Goal: Task Accomplishment & Management: Complete application form

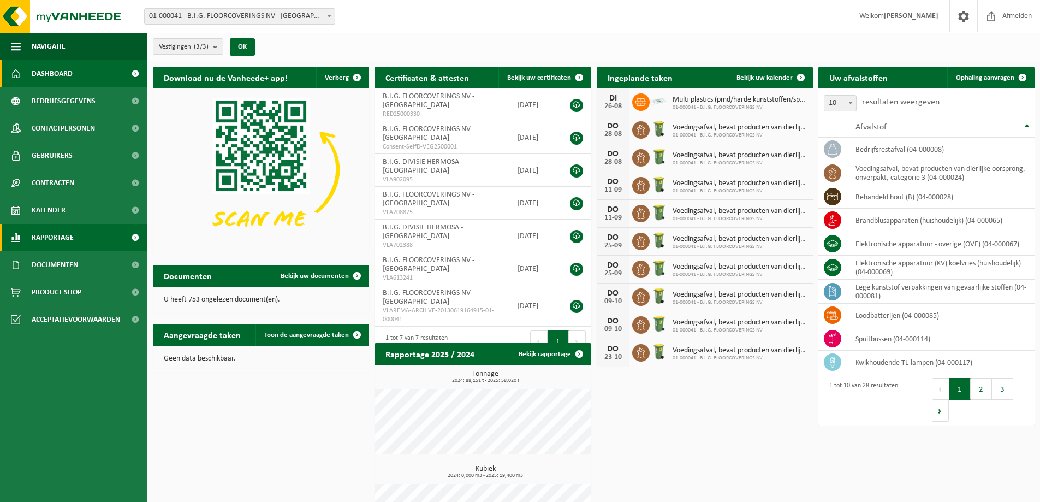
click at [54, 235] on span "Rapportage" at bounding box center [53, 237] width 42 height 27
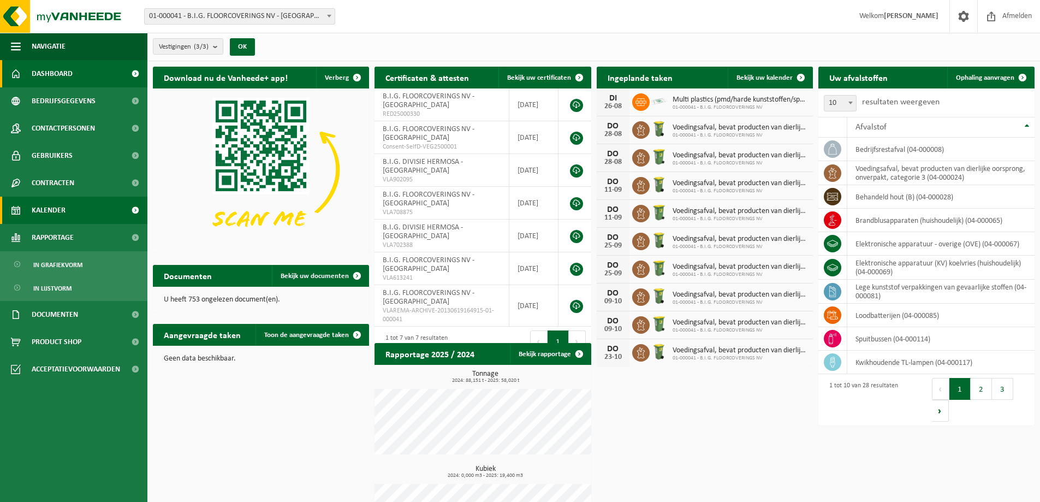
click at [56, 212] on span "Kalender" at bounding box center [49, 210] width 34 height 27
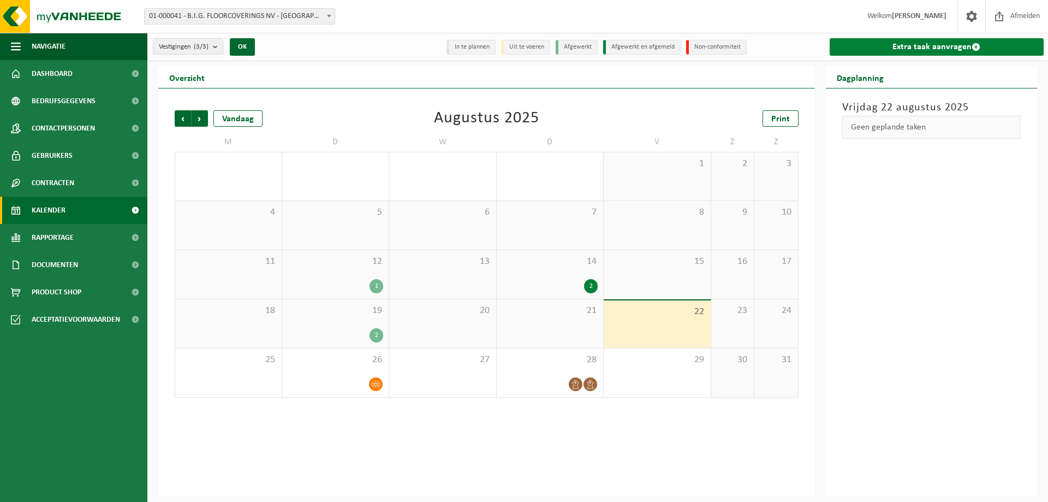
click at [915, 49] on link "Extra taak aanvragen" at bounding box center [937, 46] width 215 height 17
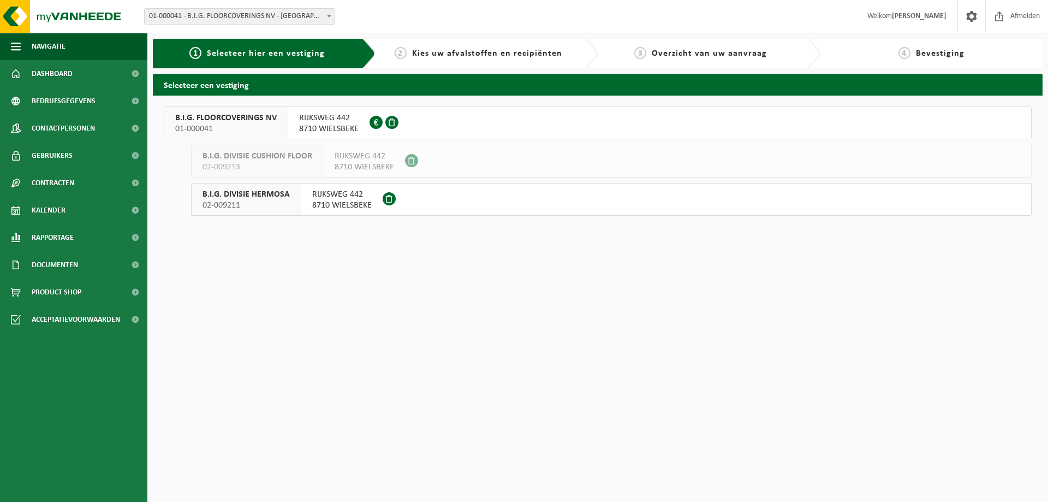
click at [276, 117] on span "B.I.G. FLOORCOVERINGS NV" at bounding box center [226, 117] width 102 height 11
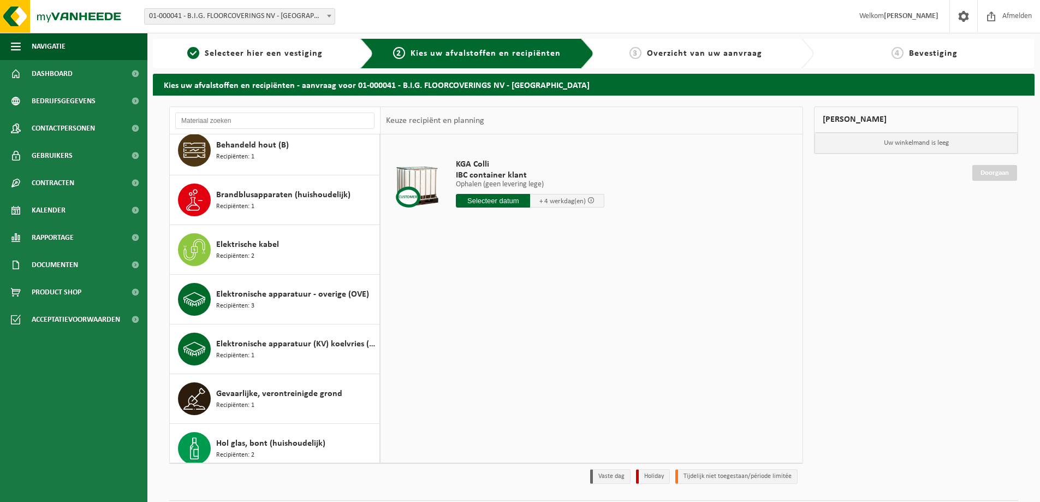
scroll to position [109, 0]
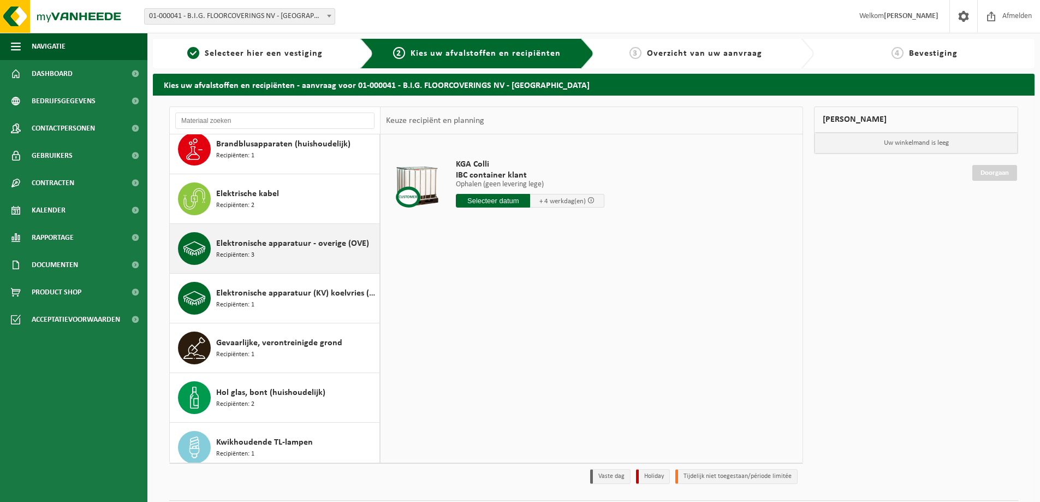
click at [271, 247] on span "Elektronische apparatuur - overige (OVE)" at bounding box center [292, 243] width 153 height 13
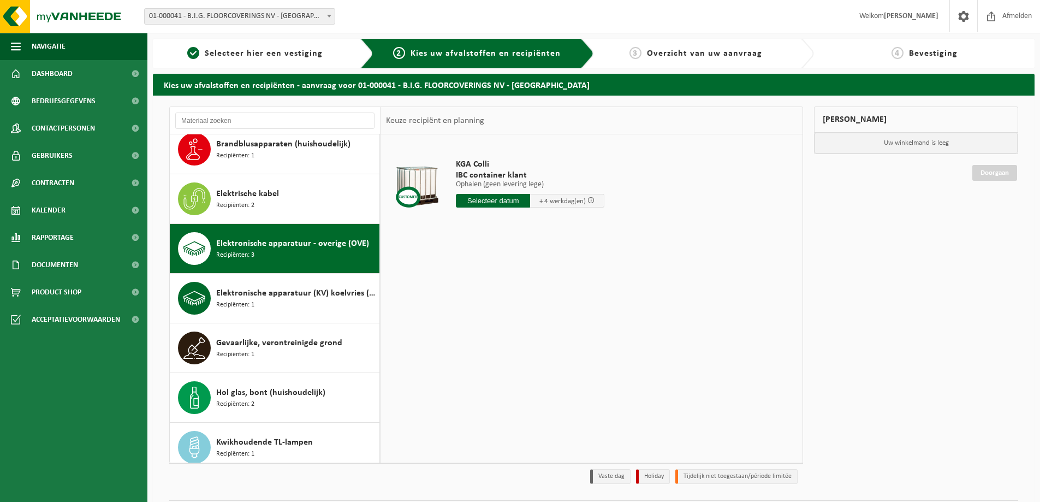
scroll to position [199, 0]
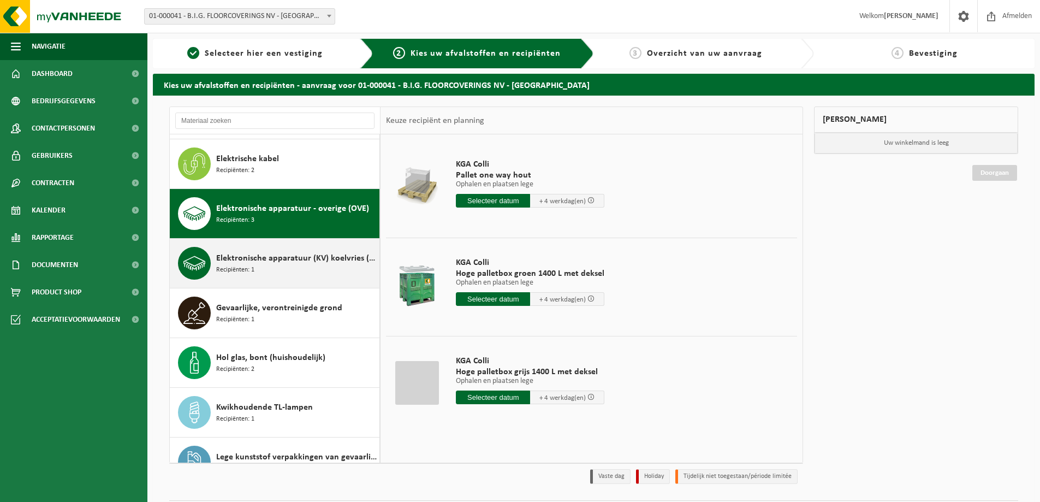
click at [278, 261] on span "Elektronische apparatuur (KV) koelvries (huishoudelijk)" at bounding box center [296, 258] width 160 height 13
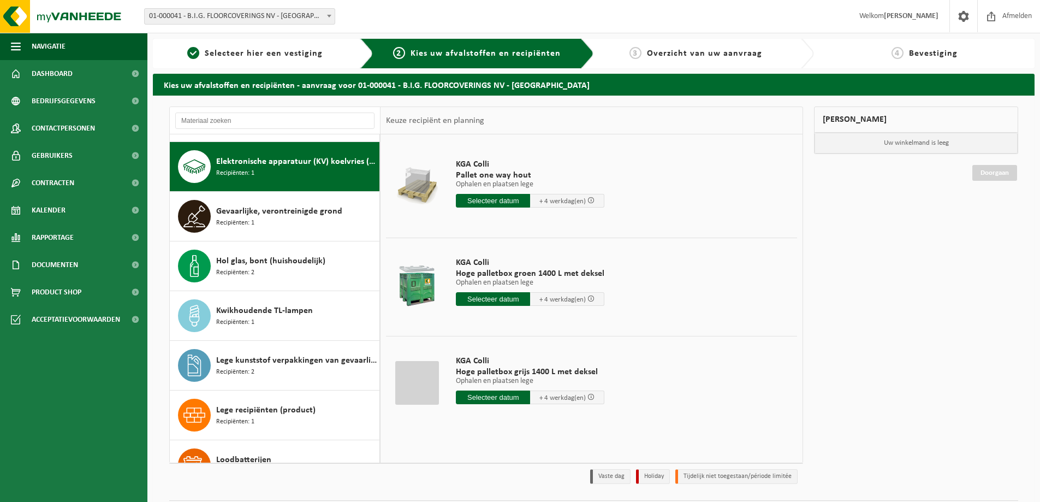
scroll to position [248, 0]
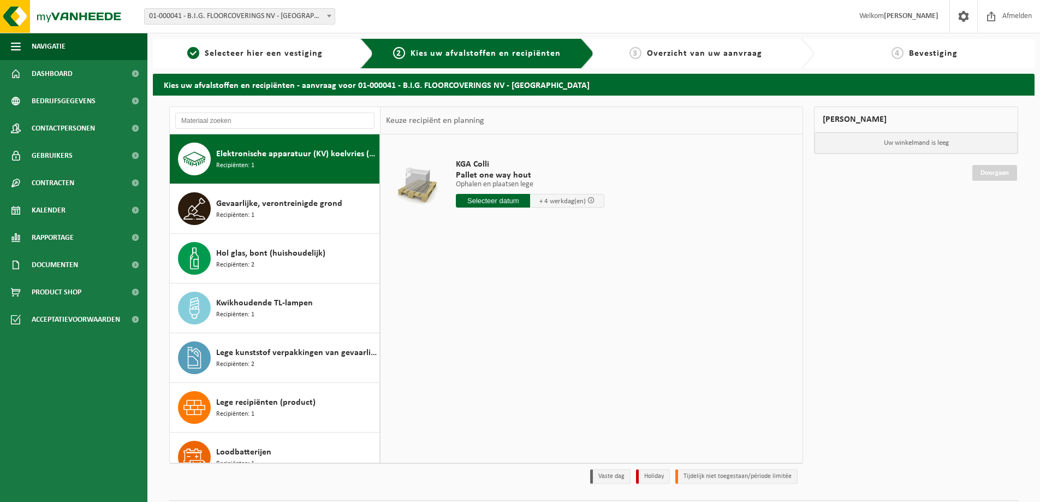
click at [380, 141] on table "KGA Colli Pallet one way hout Ophalen en plaatsen lege Ophalen en plaatsen lege…" at bounding box center [591, 188] width 422 height 109
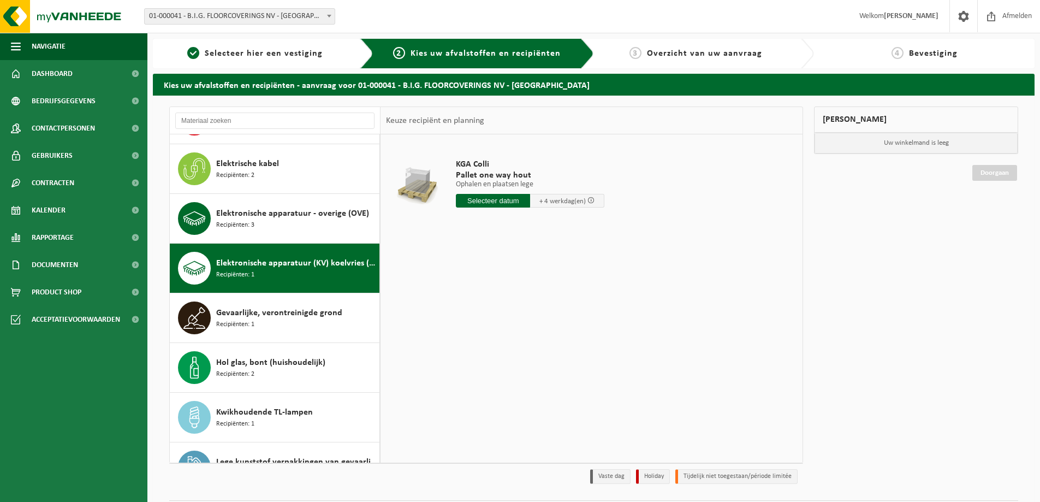
scroll to position [117, 0]
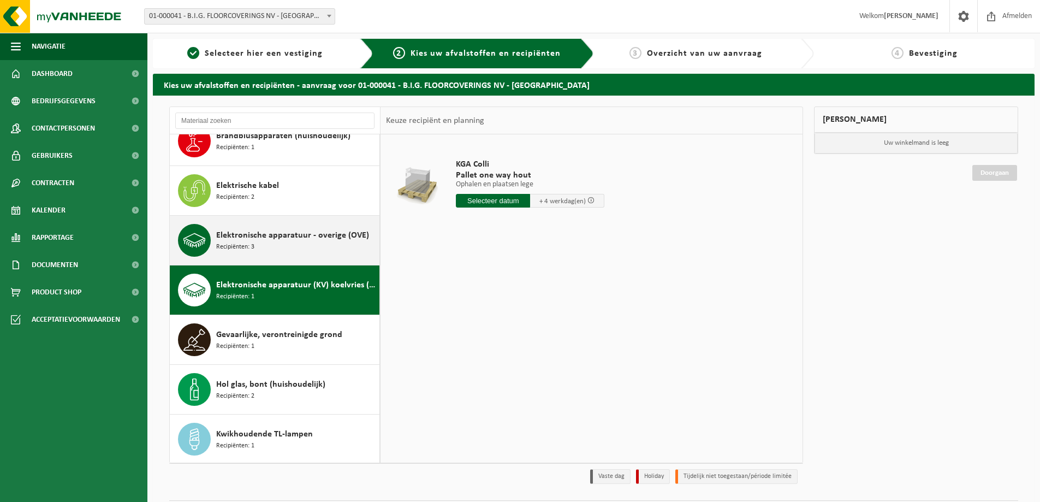
click at [275, 242] on div "Elektronische apparatuur - overige (OVE) Recipiënten: 3" at bounding box center [296, 240] width 160 height 33
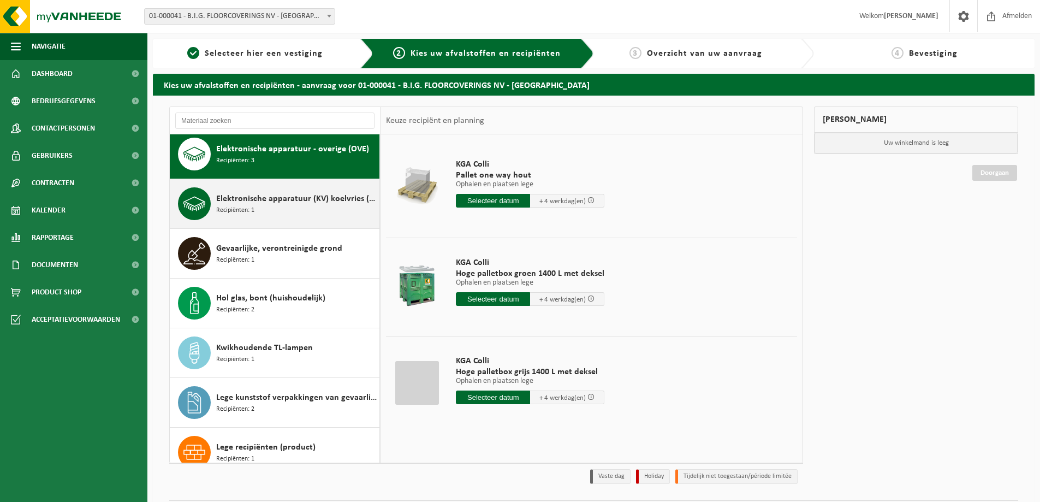
scroll to position [149, 0]
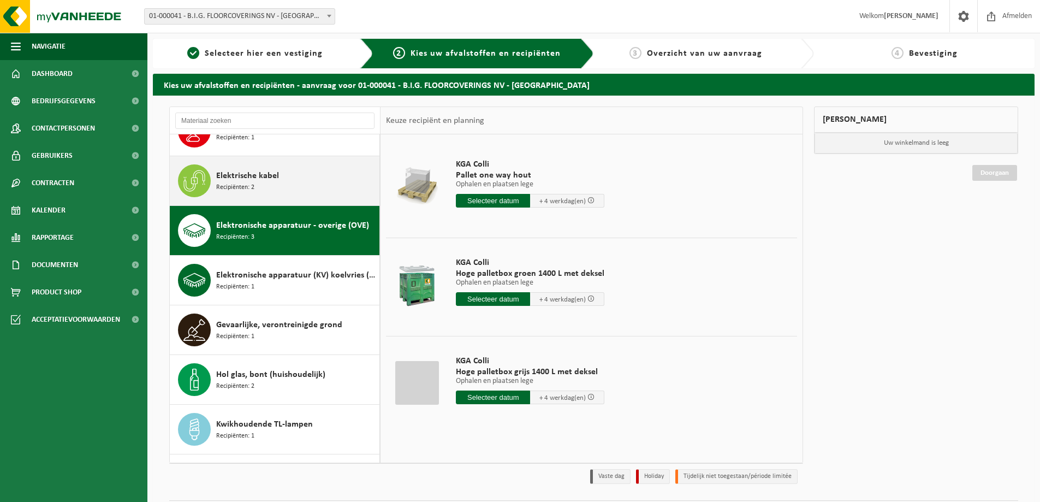
click at [258, 177] on span "Elektrische kabel" at bounding box center [247, 175] width 63 height 13
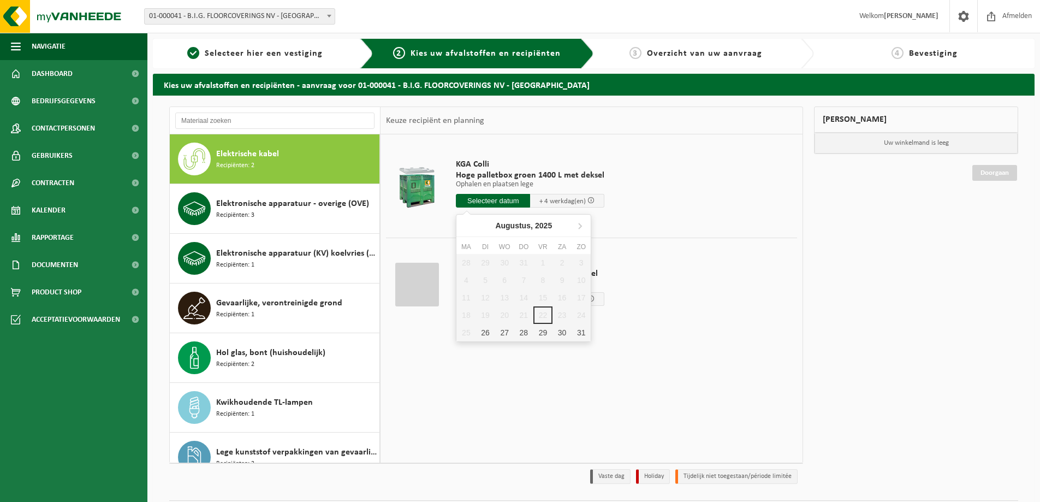
click at [491, 202] on input "text" at bounding box center [493, 201] width 74 height 14
click at [487, 333] on div "26" at bounding box center [484, 332] width 19 height 17
type input "Van 2025-08-26"
type input "2025-08-26"
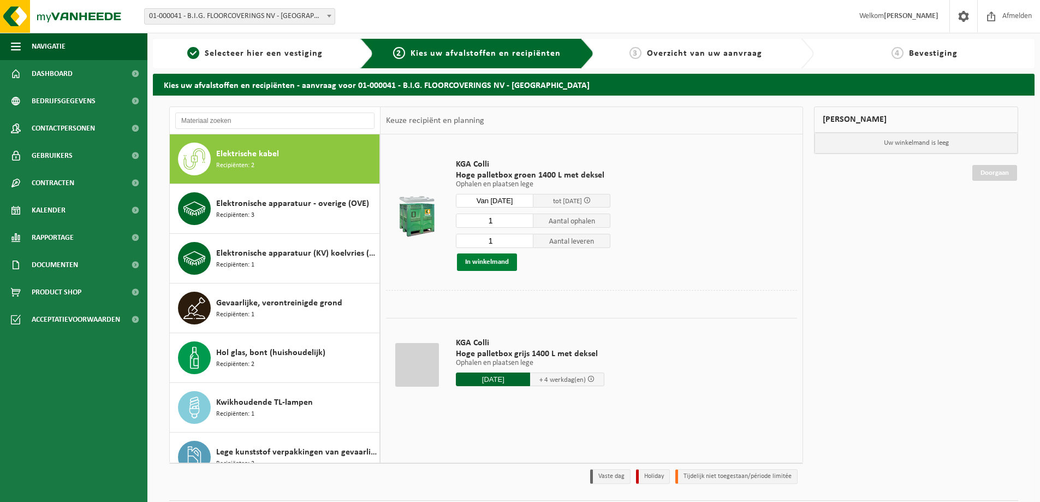
click at [480, 262] on button "In winkelmand" at bounding box center [487, 261] width 60 height 17
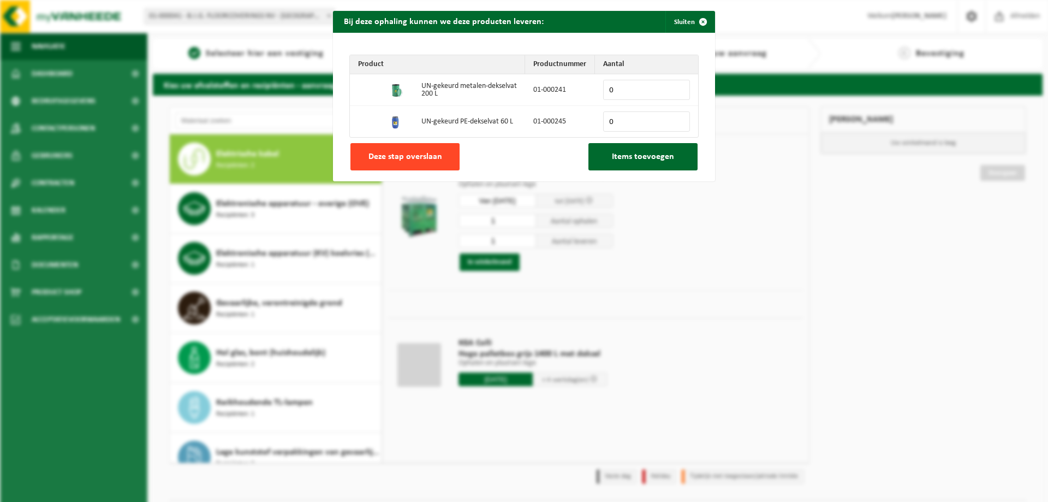
click at [402, 152] on span "Deze stap overslaan" at bounding box center [405, 156] width 74 height 9
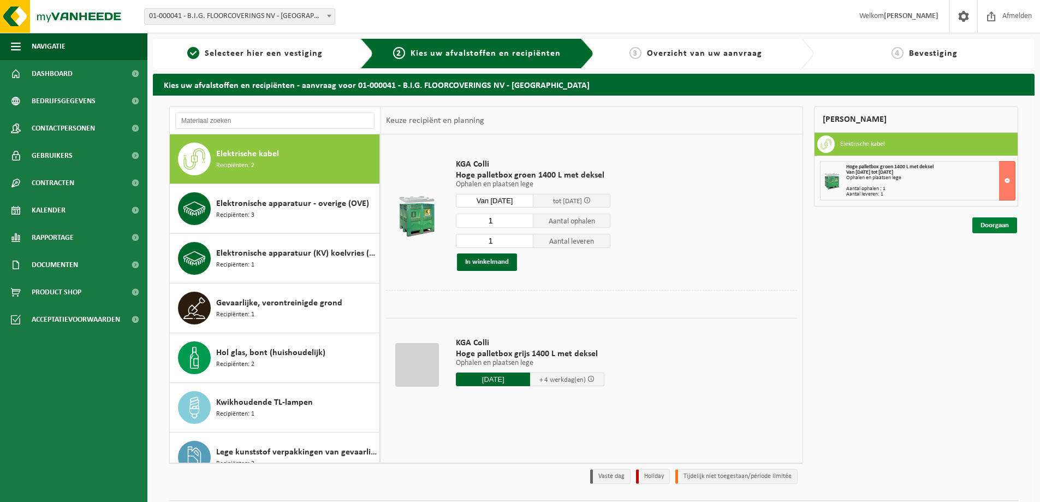
click at [988, 224] on link "Doorgaan" at bounding box center [994, 225] width 45 height 16
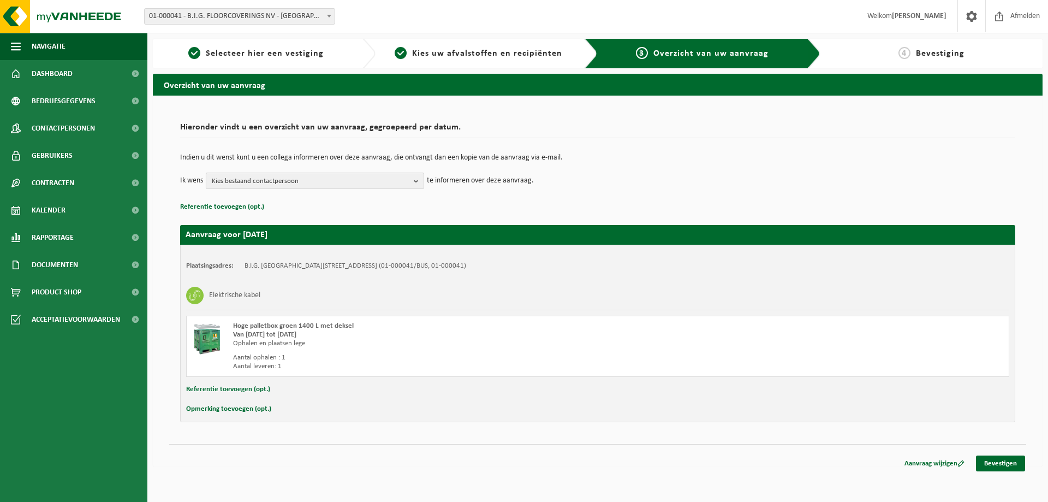
click at [416, 181] on b "button" at bounding box center [419, 180] width 10 height 15
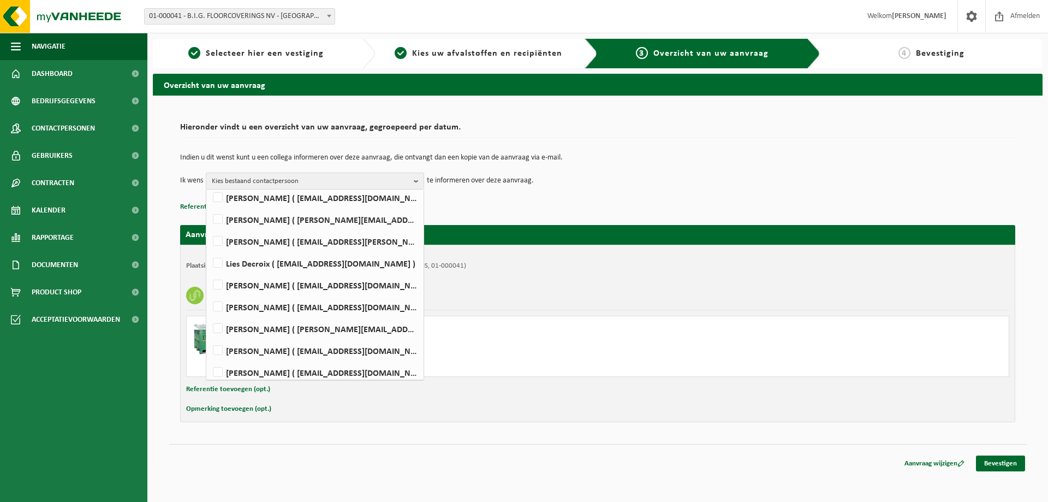
scroll to position [137, 0]
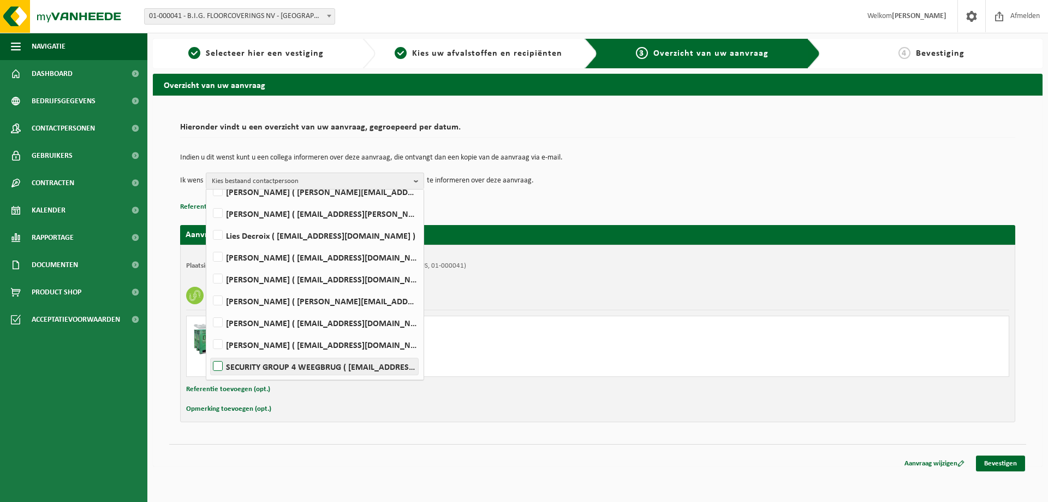
click at [220, 364] on label "SECURITY GROUP 4 WEEGBRUG ( security.group4@bintg.com )" at bounding box center [314, 366] width 207 height 16
click at [209, 353] on input "SECURITY GROUP 4 WEEGBRUG ( security.group4@bintg.com )" at bounding box center [209, 352] width 1 height 1
checkbox input "true"
click at [222, 235] on label "Lies Decroix ( lies.decroix@bintg.com )" at bounding box center [314, 235] width 207 height 16
click at [209, 222] on input "Lies Decroix ( lies.decroix@bintg.com )" at bounding box center [209, 221] width 1 height 1
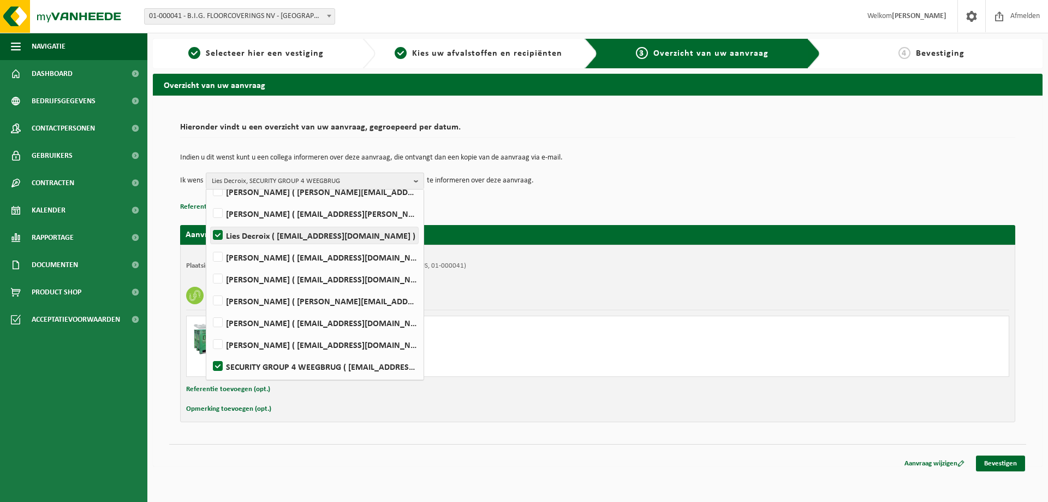
click at [220, 232] on label "Lies Decroix ( lies.decroix@bintg.com )" at bounding box center [314, 235] width 207 height 16
click at [209, 222] on input "Lies Decroix ( lies.decroix@bintg.com )" at bounding box center [209, 221] width 1 height 1
checkbox input "false"
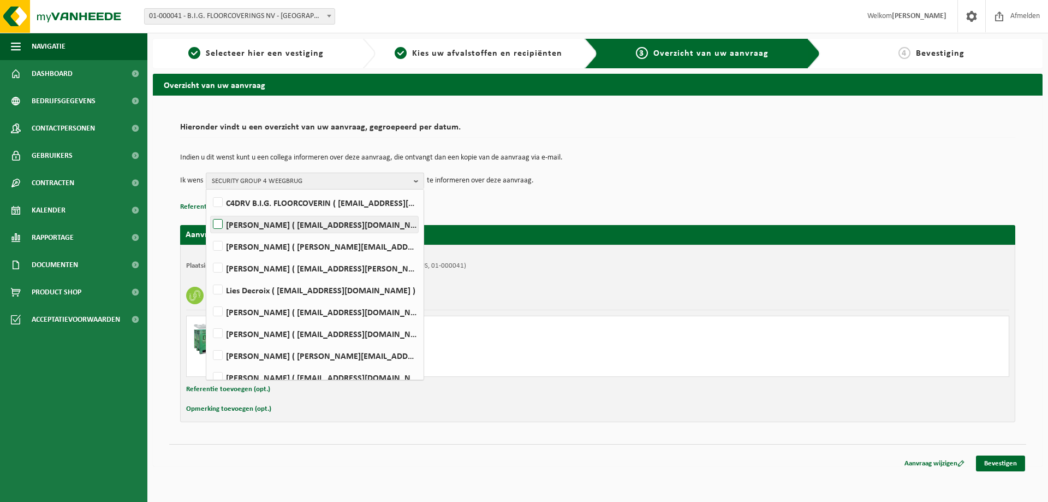
click at [221, 225] on label "JELLIS COOREVITS ( jellis.coorevits@bintg.com )" at bounding box center [314, 224] width 207 height 16
click at [209, 211] on input "JELLIS COOREVITS ( jellis.coorevits@bintg.com )" at bounding box center [209, 210] width 1 height 1
checkbox input "true"
click at [579, 291] on div "Elektrische kabel" at bounding box center [597, 295] width 823 height 28
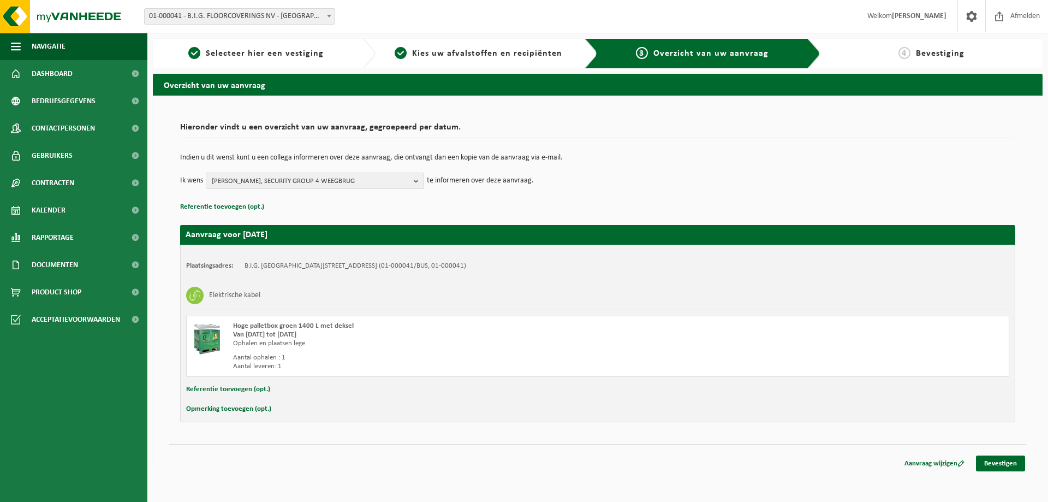
click at [231, 408] on button "Opmerking toevoegen (opt.)" at bounding box center [228, 409] width 85 height 14
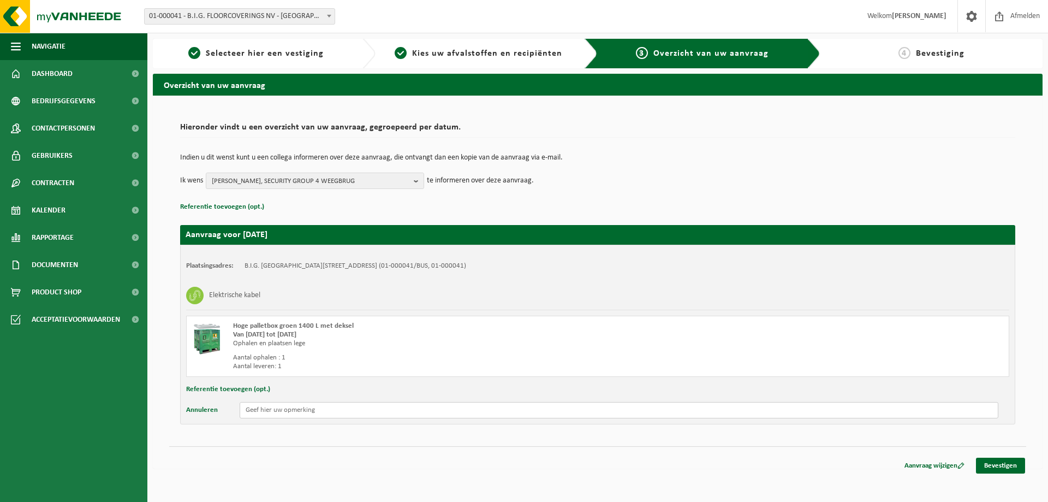
click at [313, 409] on input "text" at bounding box center [619, 410] width 759 height 16
type input "s"
type input "zal in het containerpark staan tegenover poort V1"
click at [1008, 464] on link "Bevestigen" at bounding box center [1000, 465] width 49 height 16
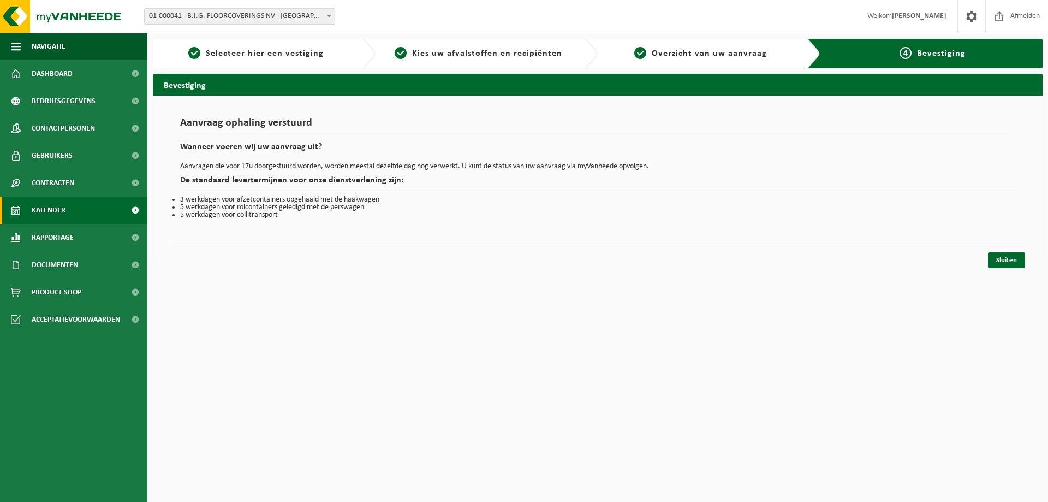
click at [52, 209] on span "Kalender" at bounding box center [49, 210] width 34 height 27
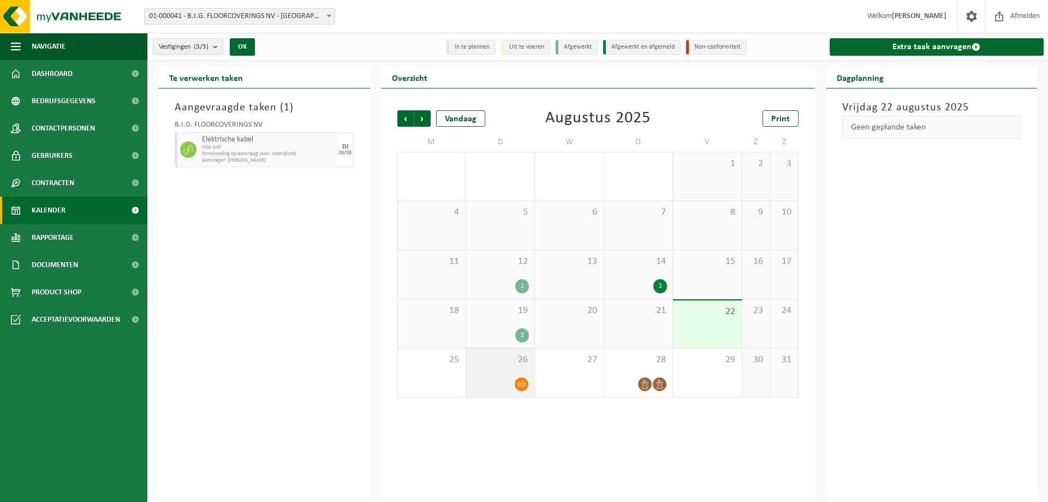
click at [497, 374] on div "26" at bounding box center [500, 372] width 68 height 49
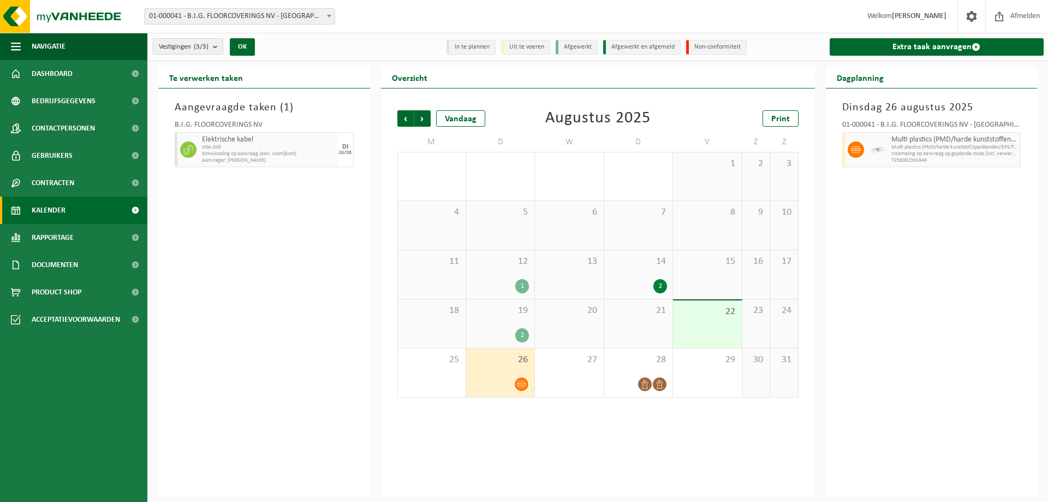
click at [934, 318] on div "[DATE] 01-000041 - B.I.G. FLOORCOVERINGS NV - WIELSBEKE Multi plastics (PMD/har…" at bounding box center [932, 292] width 212 height 408
